Goal: Task Accomplishment & Management: Manage account settings

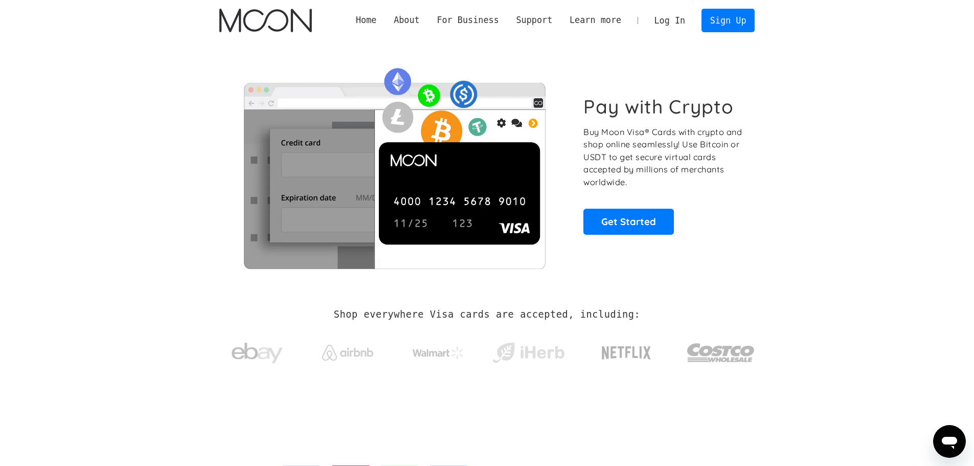
click at [763, 208] on div "Pay with Crypto Buy Moon Visa® Cards with crypto and shop online seamlessly! Us…" at bounding box center [487, 165] width 566 height 248
click at [663, 21] on link "Log In" at bounding box center [670, 20] width 48 height 22
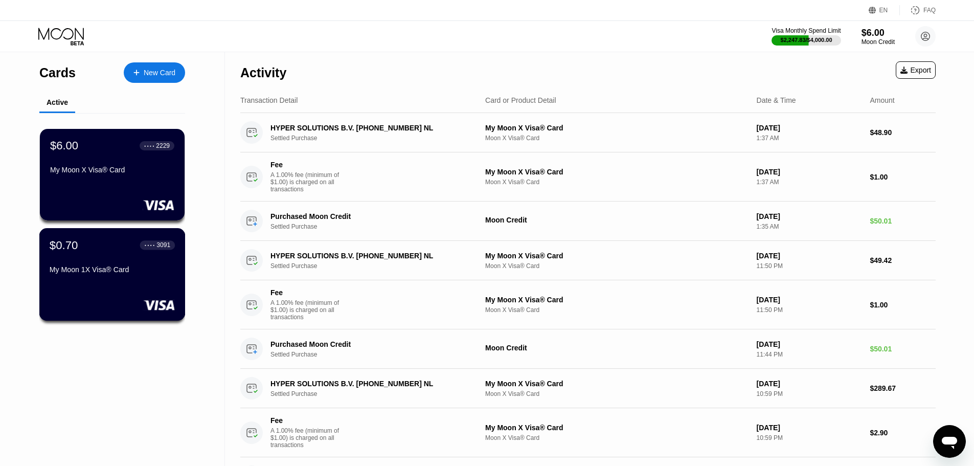
click at [114, 293] on div "$0.70 ● ● ● ● 3091 My Moon 1X Visa® Card" at bounding box center [112, 274] width 146 height 93
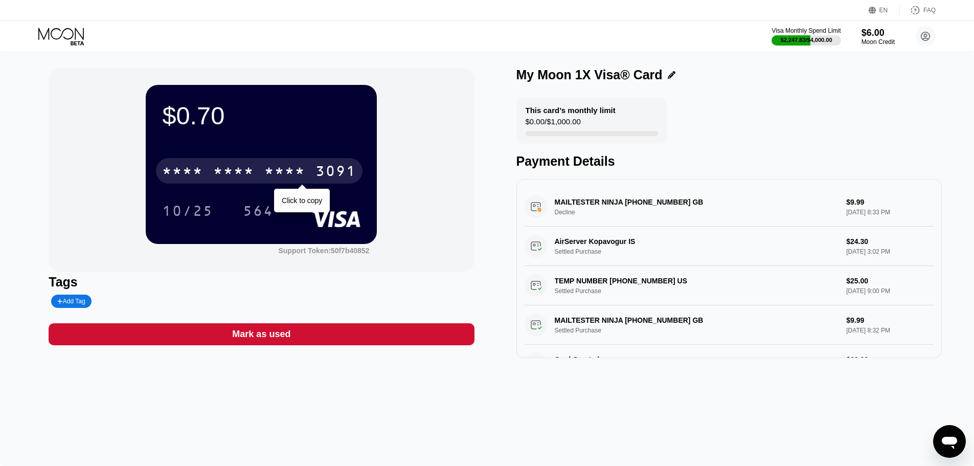
click at [201, 170] on div "* * * *" at bounding box center [182, 172] width 41 height 16
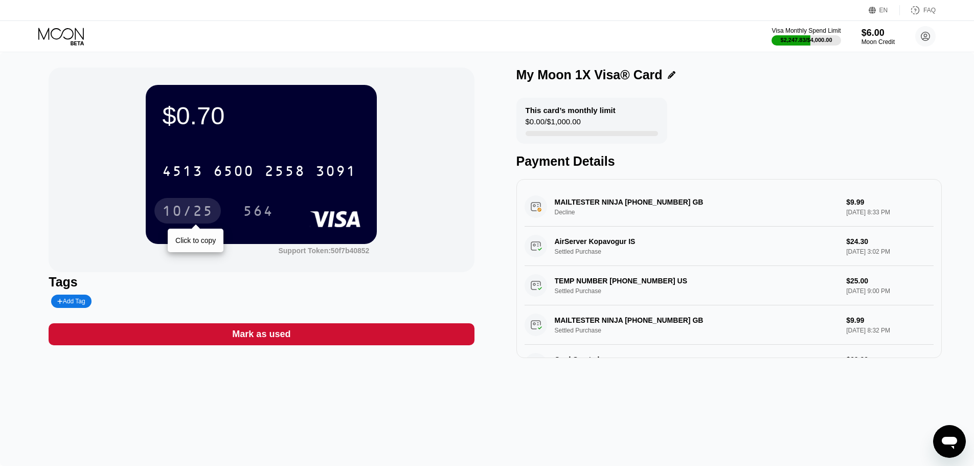
click at [187, 217] on div "10/25" at bounding box center [187, 212] width 51 height 16
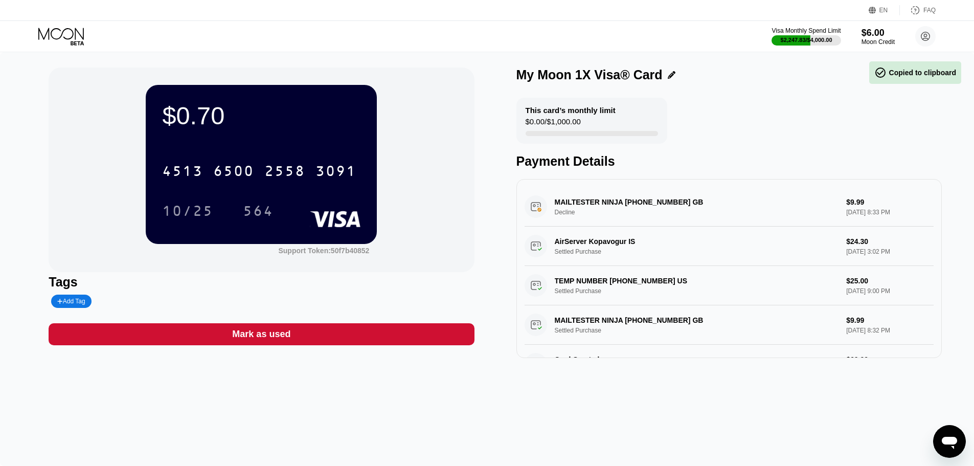
click at [257, 220] on div "564" at bounding box center [258, 212] width 31 height 16
